Goal: Information Seeking & Learning: Learn about a topic

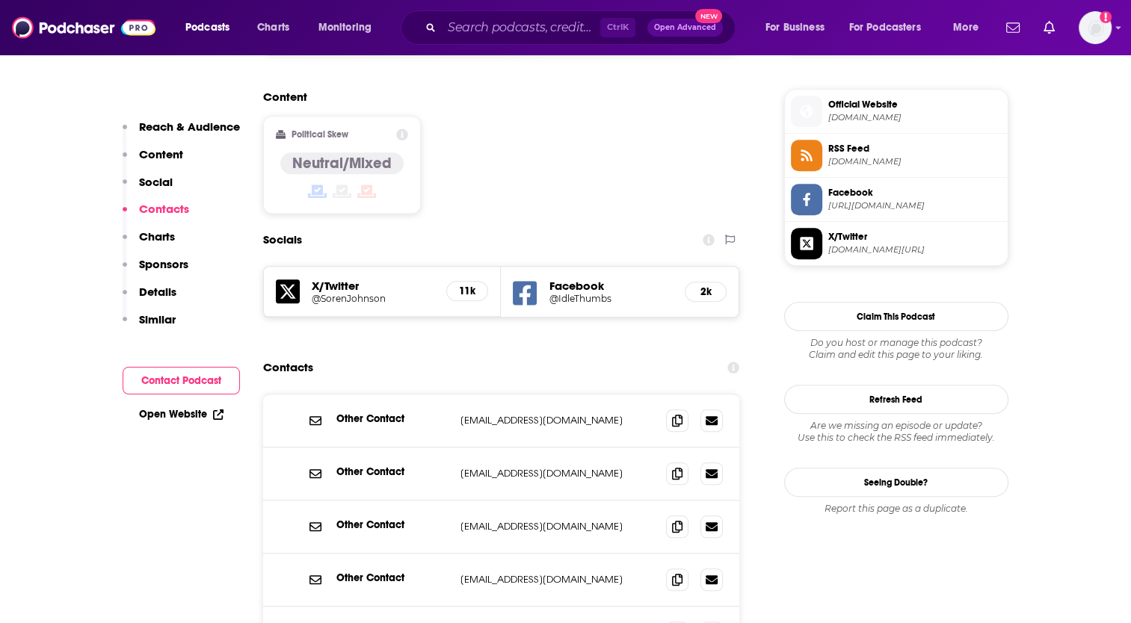
scroll to position [1271, 0]
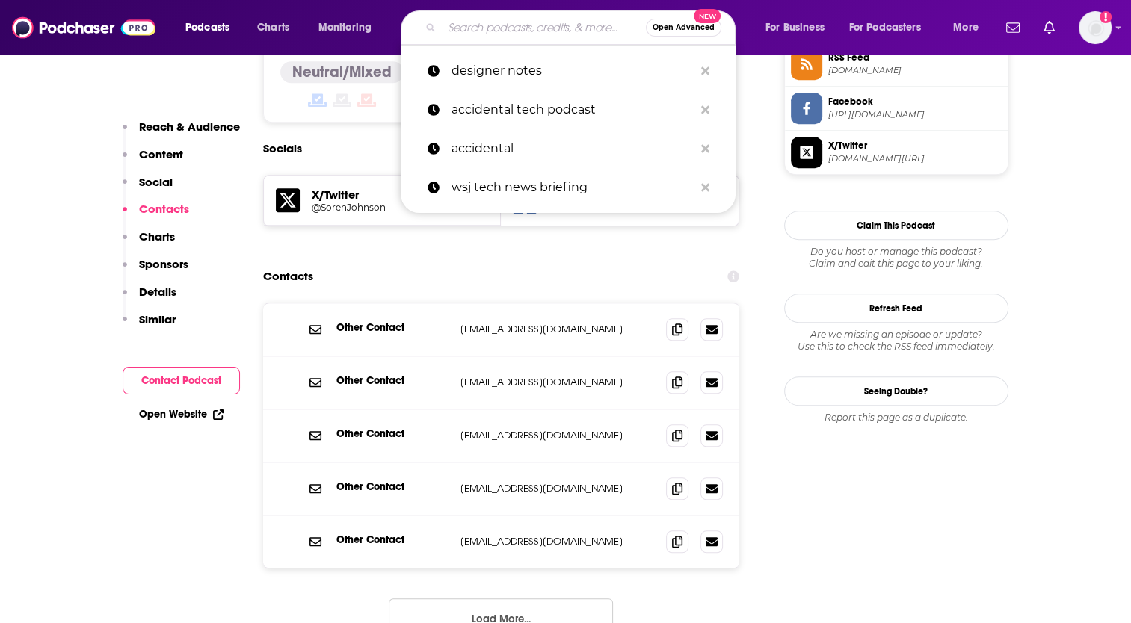
click at [520, 34] on input "Search podcasts, credits, & more..." at bounding box center [544, 28] width 204 height 24
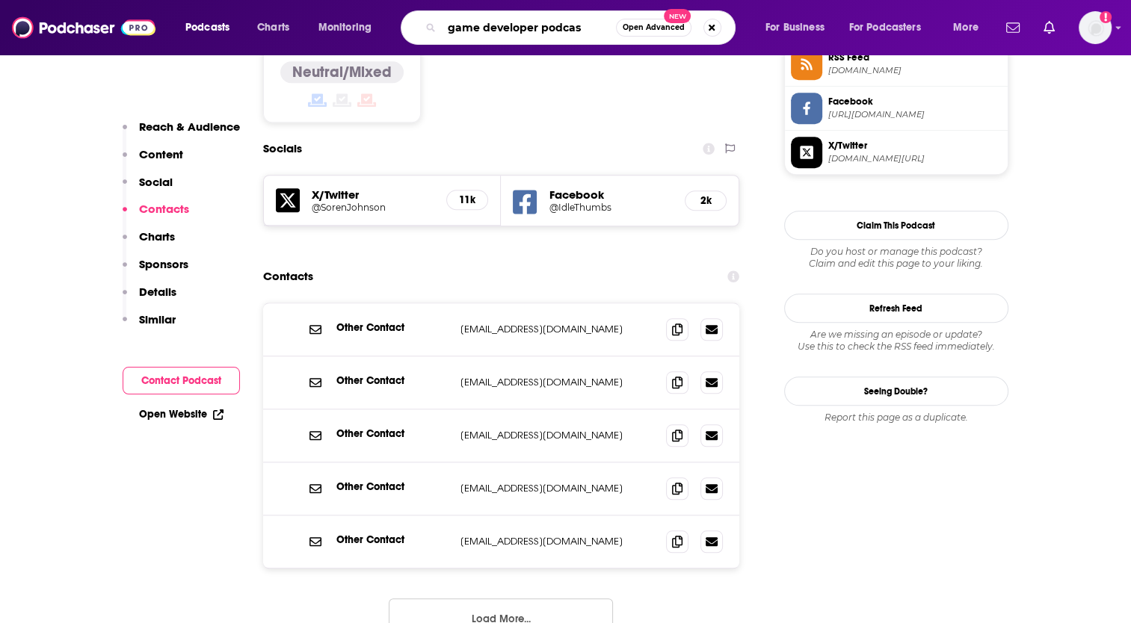
type input "game developer podcast"
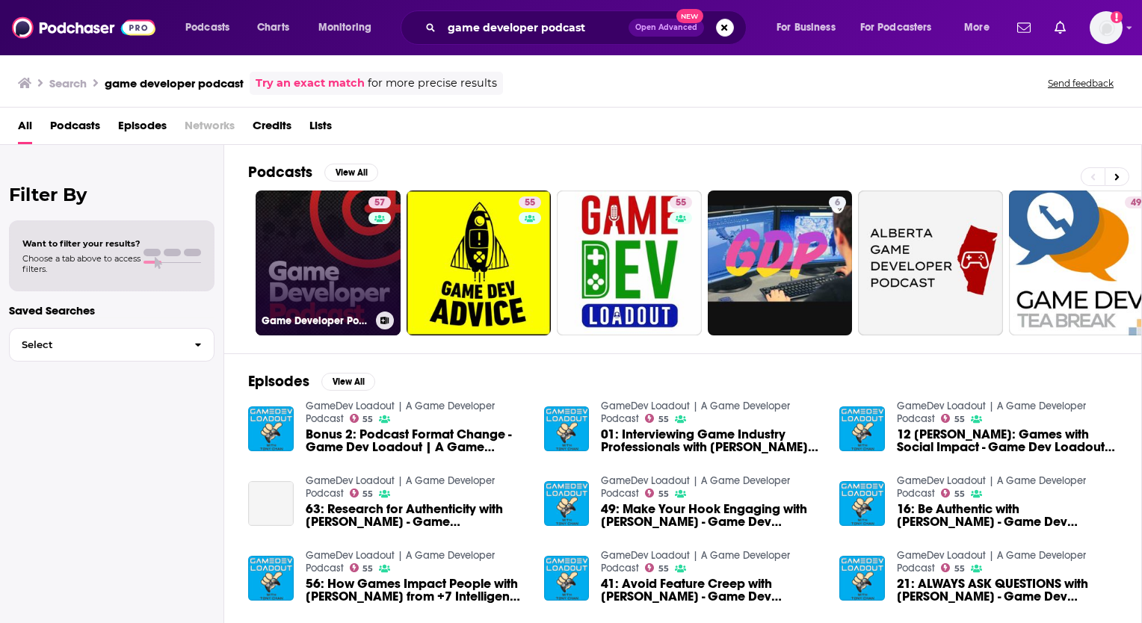
click at [312, 274] on link "57 Game Developer Podcast" at bounding box center [328, 263] width 145 height 145
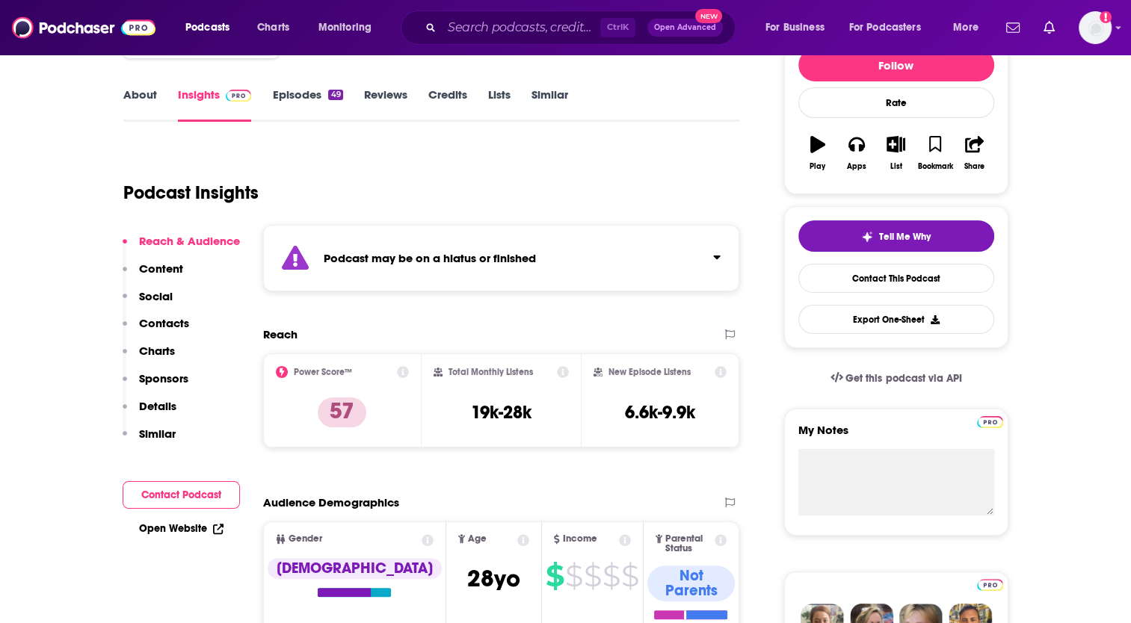
scroll to position [224, 0]
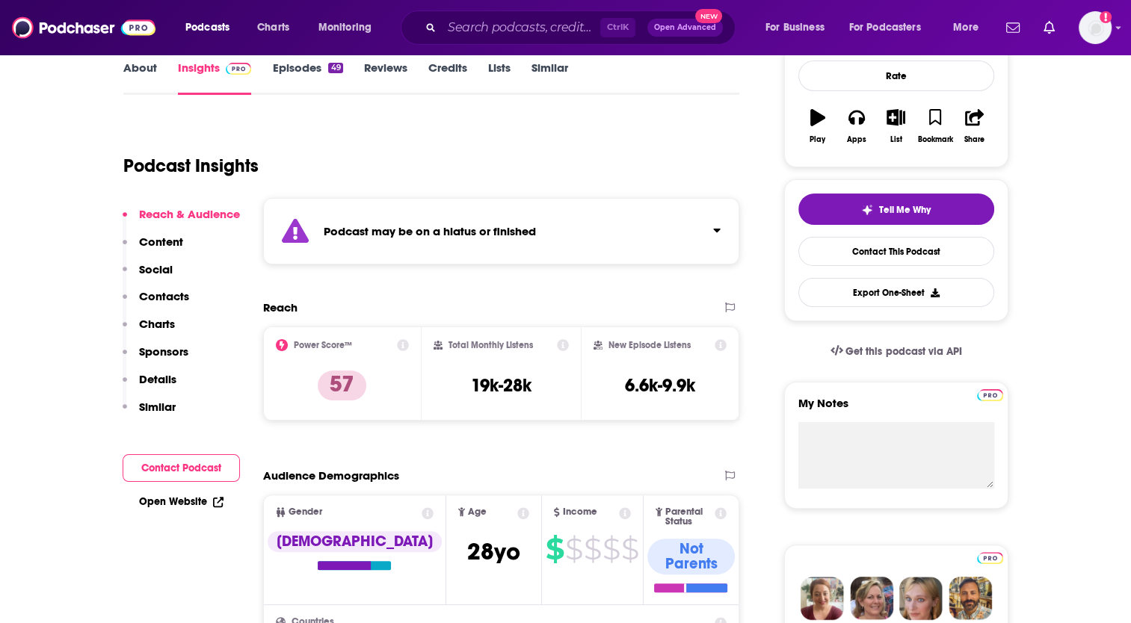
click at [718, 233] on icon "Click to expand status details" at bounding box center [716, 230] width 7 height 12
